Goal: Task Accomplishment & Management: Manage account settings

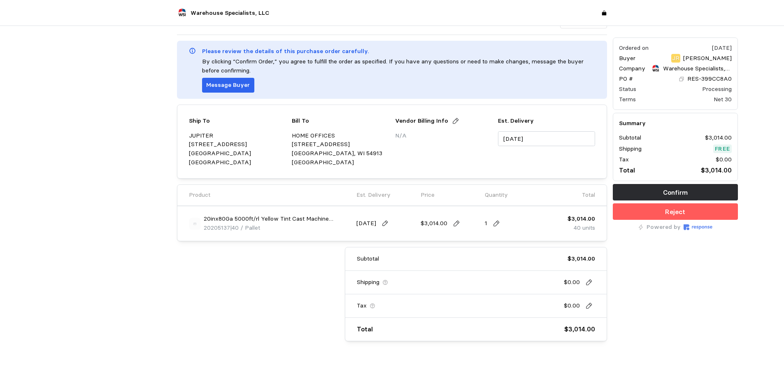
scroll to position [37, 0]
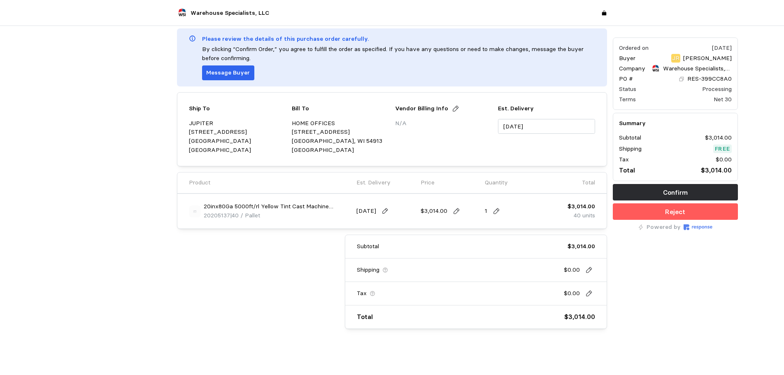
click at [653, 296] on div "Ordered on [DATE] Buyer JR [PERSON_NAME] Company Warehouse Specialists, LLC PO …" at bounding box center [675, 165] width 131 height 334
click at [72, 122] on div at bounding box center [109, 165] width 131 height 334
click at [205, 260] on div "Subtotal $3,014.00 Shipping $0.00 Tax $0.00 Total $3,014.00" at bounding box center [385, 281] width 441 height 94
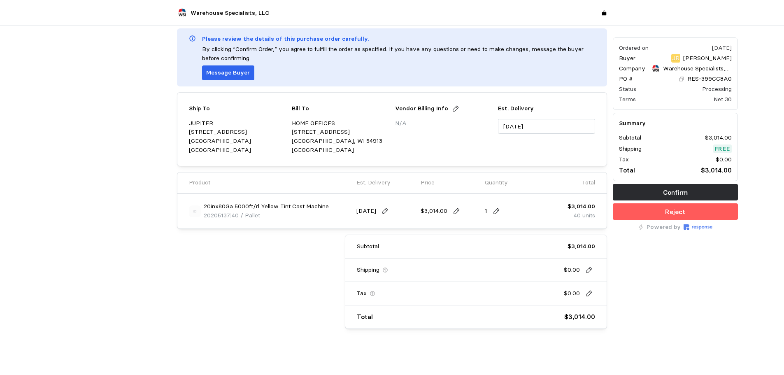
click at [114, 195] on div at bounding box center [109, 165] width 131 height 334
click at [683, 80] on icon at bounding box center [681, 79] width 5 height 5
click at [263, 330] on div "Confirm Order Messages Please review the details of this purchase order careful…" at bounding box center [392, 165] width 436 height 334
click at [215, 216] on span "20205137" at bounding box center [217, 214] width 26 height 7
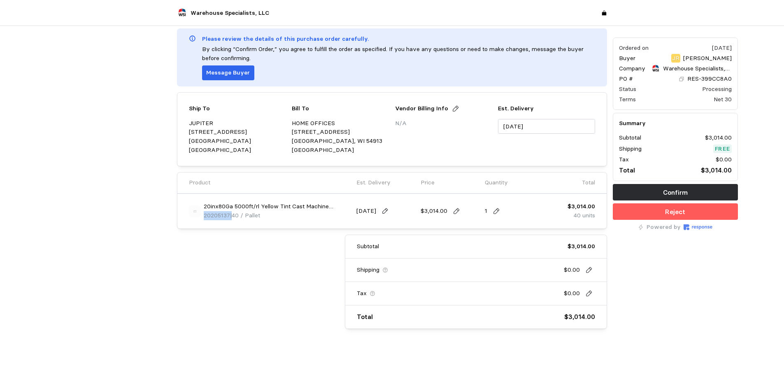
click at [215, 216] on span "20205137" at bounding box center [217, 214] width 26 height 7
copy p "20205137"
click at [739, 304] on div "Ordered on [DATE] Buyer JR [PERSON_NAME] Company Warehouse Specialists, LLC PO …" at bounding box center [675, 165] width 131 height 334
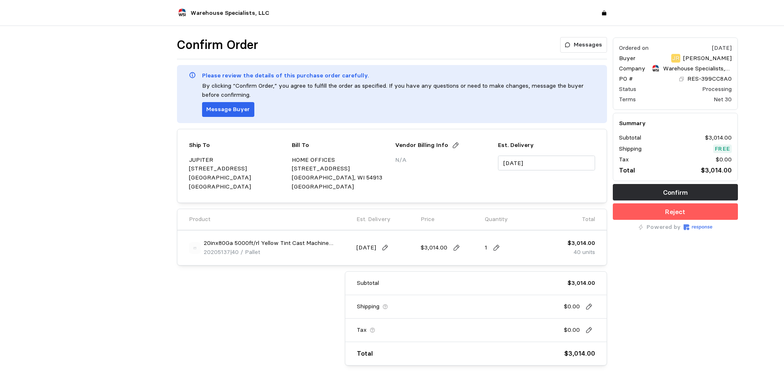
scroll to position [0, 0]
click at [512, 163] on input "[DATE]" at bounding box center [546, 163] width 97 height 15
click at [752, 302] on div "Confirm Order Messages Please review the details of this purchase order careful…" at bounding box center [392, 219] width 784 height 386
click at [583, 45] on p "Messages" at bounding box center [587, 45] width 28 height 9
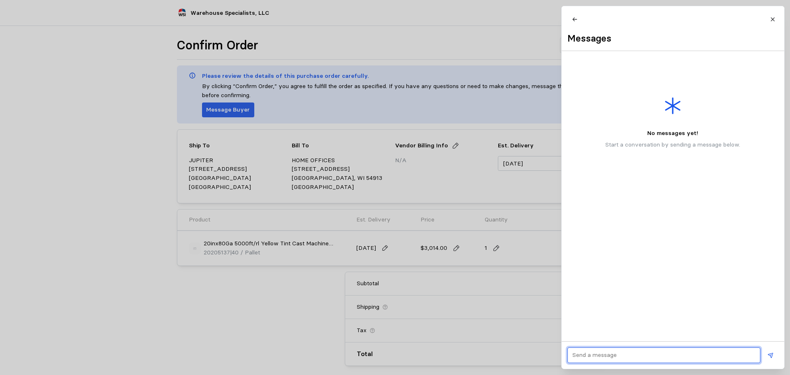
click at [585, 355] on input "text" at bounding box center [663, 355] width 183 height 15
paste input "60223729"
type input "SO# 60223729-00"
click at [770, 353] on icon at bounding box center [770, 355] width 6 height 6
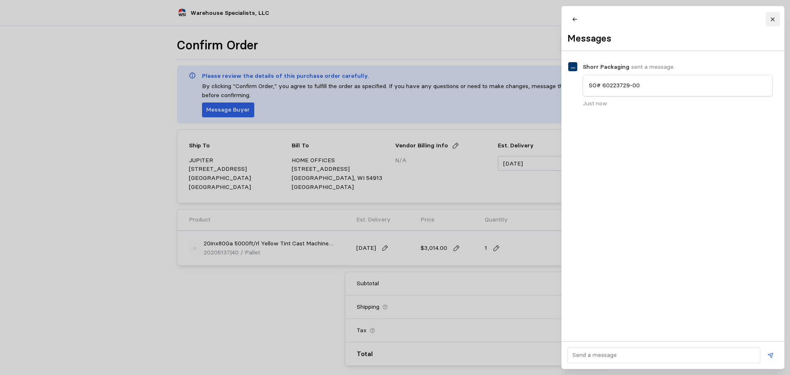
click at [773, 17] on icon at bounding box center [773, 19] width 6 height 6
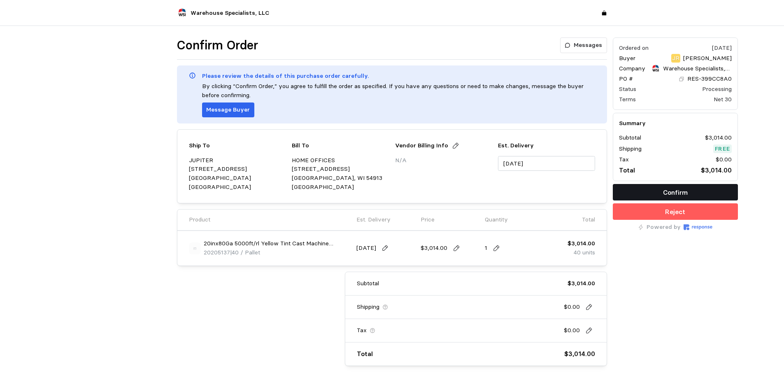
click at [665, 190] on p "Confirm" at bounding box center [675, 192] width 25 height 10
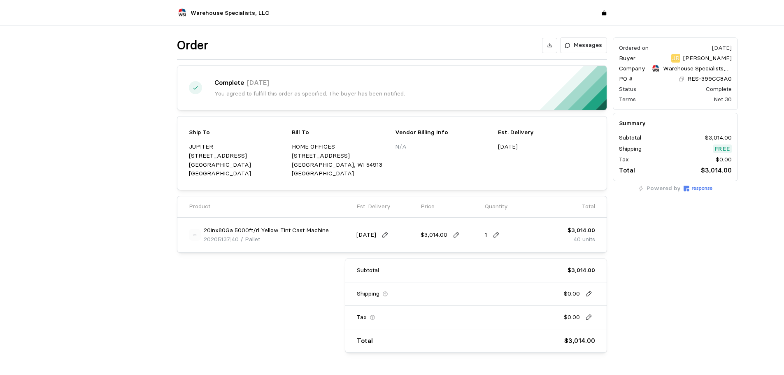
click at [635, 312] on div "Ordered on [DATE] Buyer JR [PERSON_NAME] Company Warehouse Specialists, LLC PO …" at bounding box center [675, 195] width 131 height 321
